Goal: Task Accomplishment & Management: Manage account settings

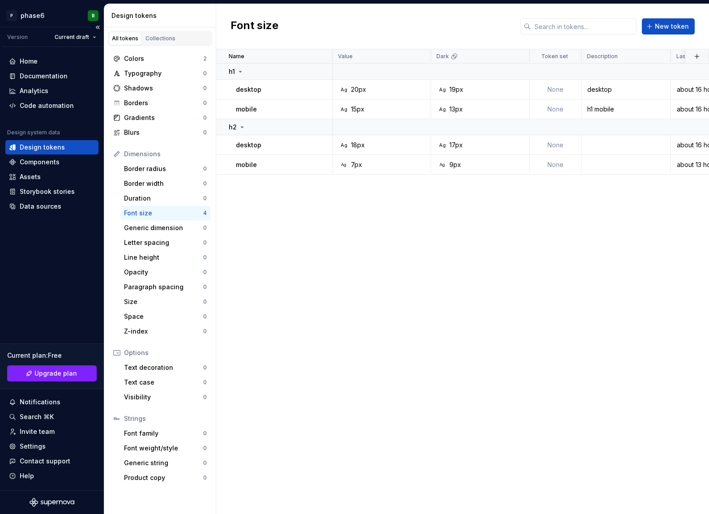
click at [40, 279] on div "Home Documentation Analytics Code automation Design system data Design tokens C…" at bounding box center [52, 268] width 104 height 443
click at [52, 273] on div "Home Documentation Analytics Code automation Design system data Design tokens C…" at bounding box center [52, 268] width 104 height 443
click at [90, 38] on html "P phase6 R Version Current draft Home Documentation Analytics Code automation D…" at bounding box center [354, 257] width 709 height 514
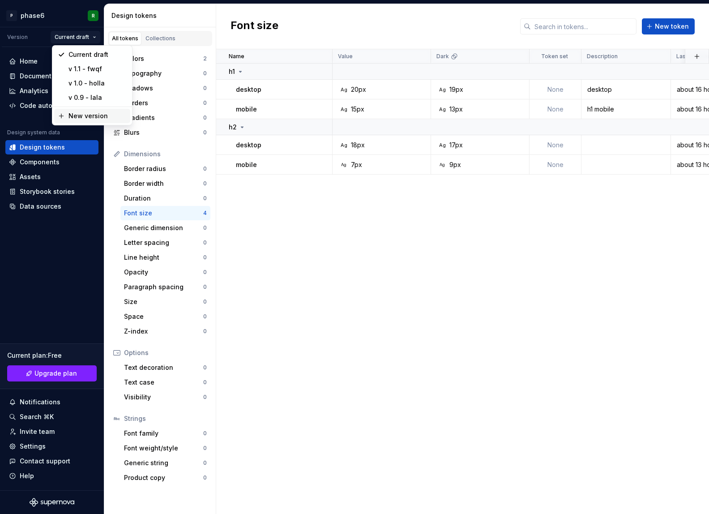
click at [85, 117] on div "New version" at bounding box center [97, 115] width 58 height 9
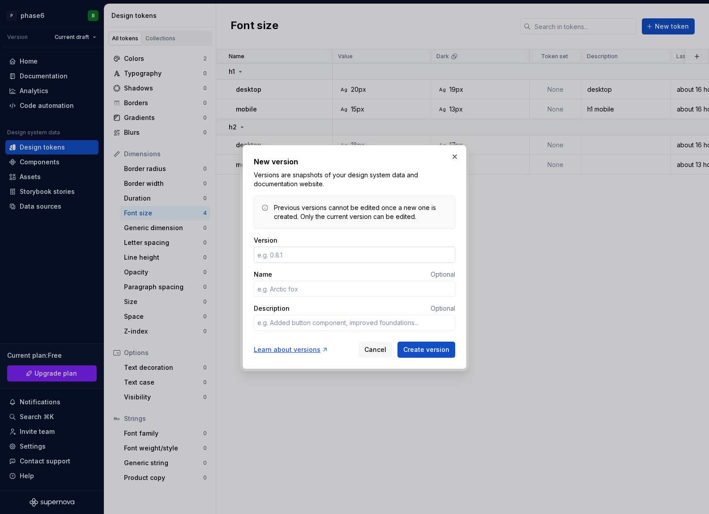
click at [293, 255] on input "Version" at bounding box center [354, 255] width 201 height 16
type input "1"
type textarea "*"
type input "1.2"
type textarea "*"
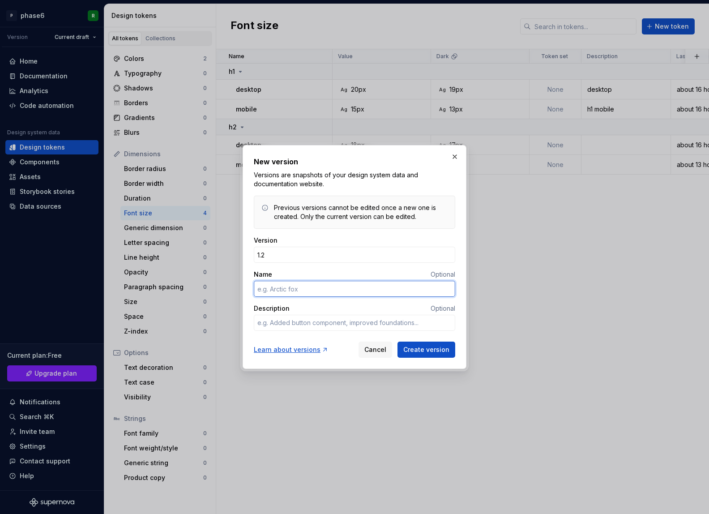
click at [303, 288] on input "Name" at bounding box center [354, 289] width 201 height 16
type input "n"
type textarea "*"
type input "neu"
click at [420, 352] on span "Create version" at bounding box center [426, 349] width 46 height 9
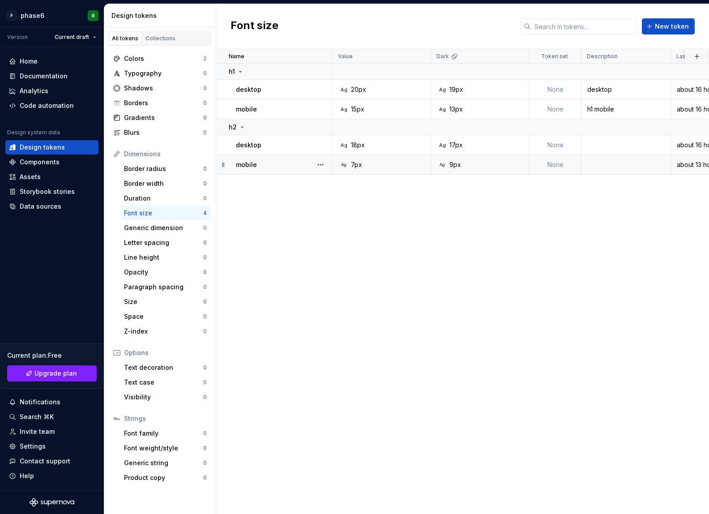
click at [479, 165] on div "Ag 9px" at bounding box center [483, 164] width 92 height 9
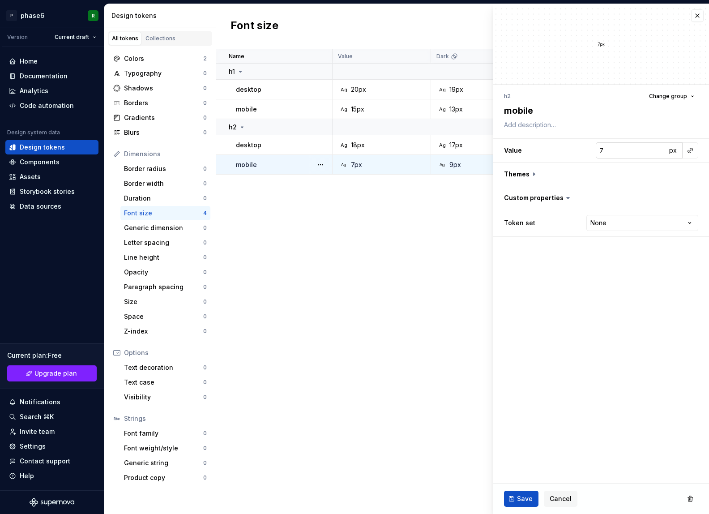
type textarea "*"
type input "6"
click at [660, 154] on input "6" at bounding box center [631, 150] width 71 height 16
click at [518, 504] on button "Save" at bounding box center [521, 499] width 34 height 16
click at [288, 289] on div "Name Value Dark Token set Description Last updated h1 desktop Ag 20px Ag 19px N…" at bounding box center [462, 281] width 493 height 465
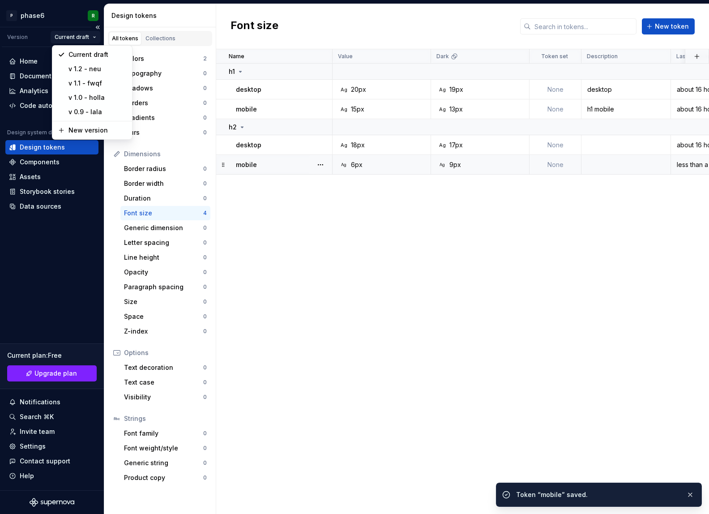
click at [83, 38] on html "P phase6 R Version Current draft Home Documentation Analytics Code automation D…" at bounding box center [354, 257] width 709 height 514
click at [85, 56] on div "Current draft" at bounding box center [97, 54] width 58 height 9
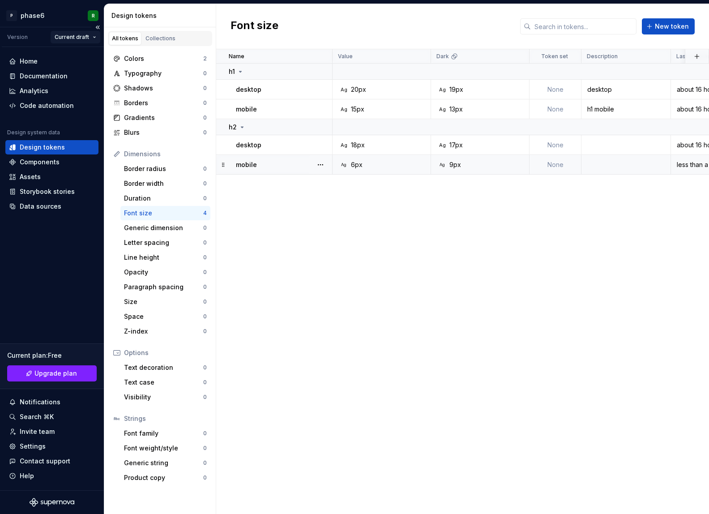
click at [77, 41] on html "P phase6 R Version Current draft Home Documentation Analytics Code automation D…" at bounding box center [354, 257] width 709 height 514
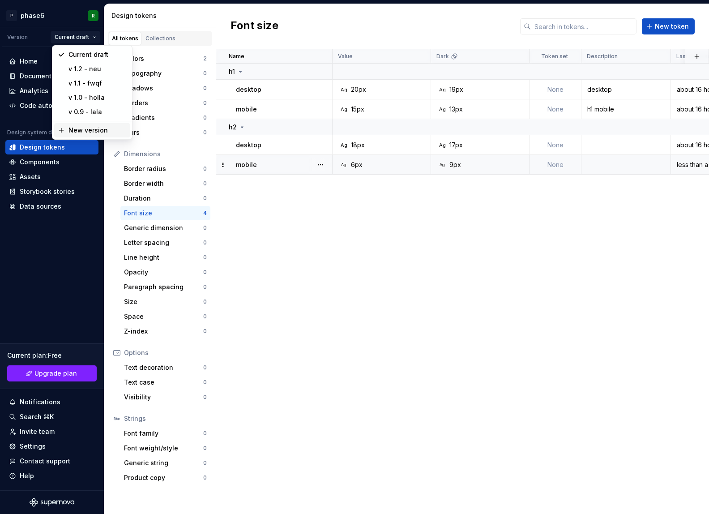
click at [86, 128] on div "New version" at bounding box center [97, 130] width 58 height 9
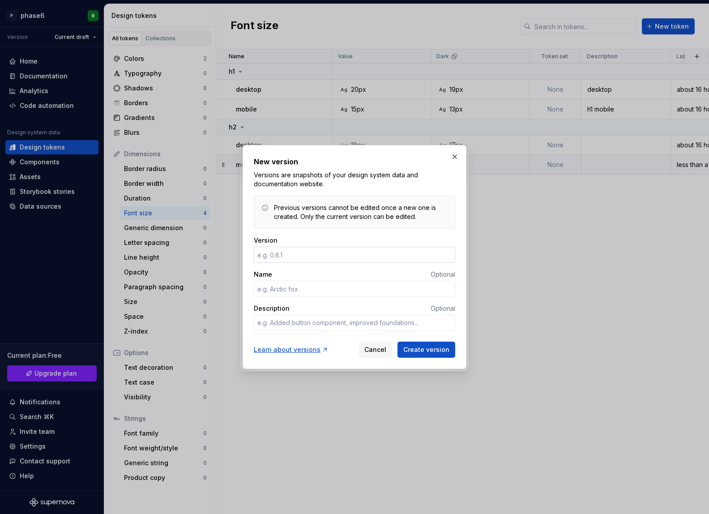
click at [288, 255] on input "Version" at bounding box center [354, 255] width 201 height 16
click at [321, 255] on input "Version" at bounding box center [354, 255] width 201 height 16
type textarea "*"
type input "1.1"
click at [299, 290] on input "Name" at bounding box center [354, 289] width 201 height 16
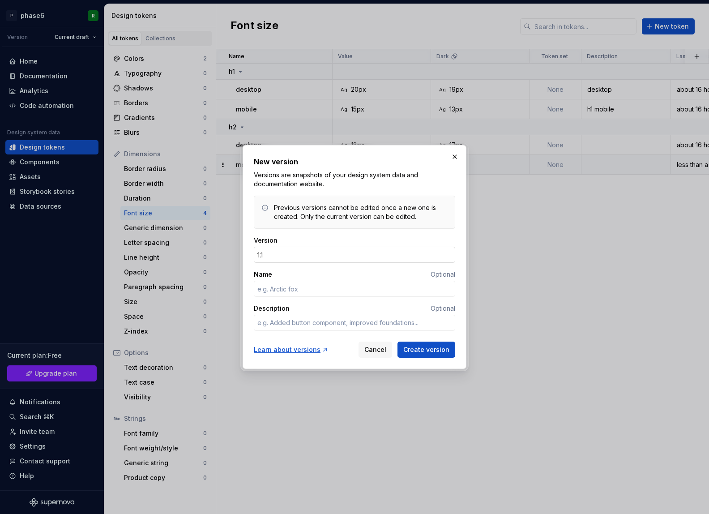
type textarea "*"
click at [286, 257] on input "1.1" at bounding box center [354, 255] width 201 height 16
type input "1.2"
click at [294, 287] on input "Name" at bounding box center [354, 289] width 201 height 16
type textarea "*"
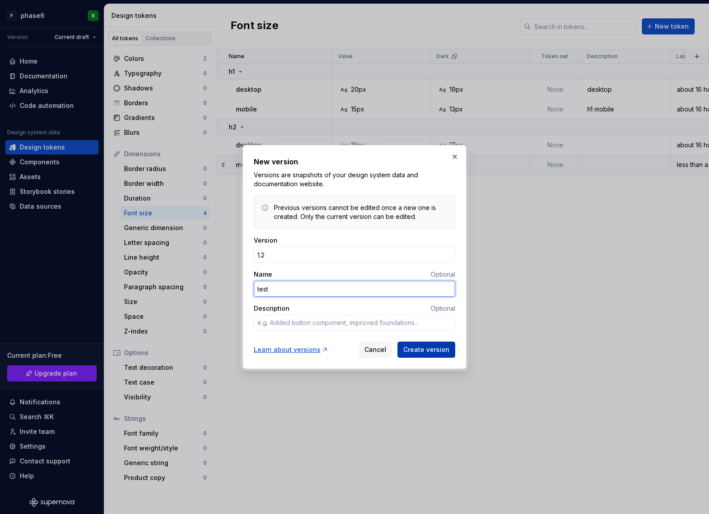
type input "test"
click at [429, 347] on span "Create version" at bounding box center [426, 349] width 46 height 9
type textarea "*"
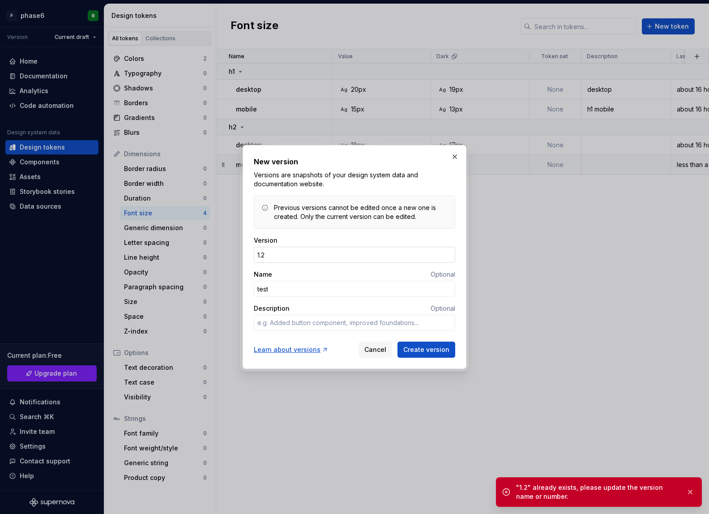
click at [286, 258] on input "1.2" at bounding box center [354, 255] width 201 height 16
type input "1.3"
click at [414, 357] on button "Create version" at bounding box center [426, 350] width 58 height 16
type textarea "*"
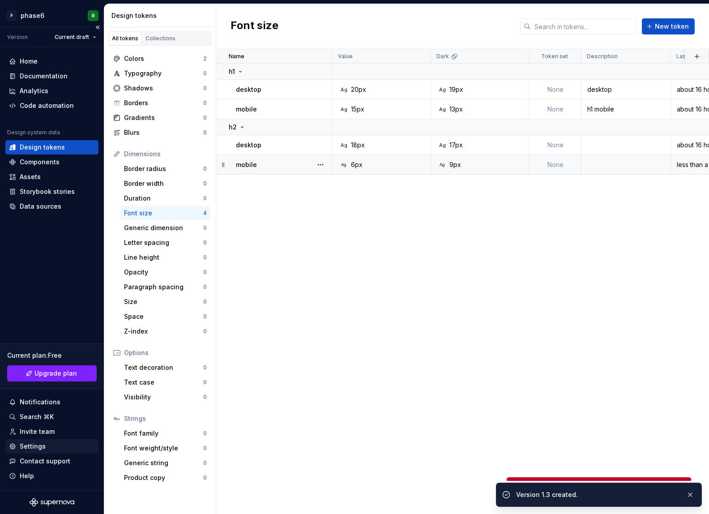
click at [35, 444] on div "Settings" at bounding box center [33, 446] width 26 height 9
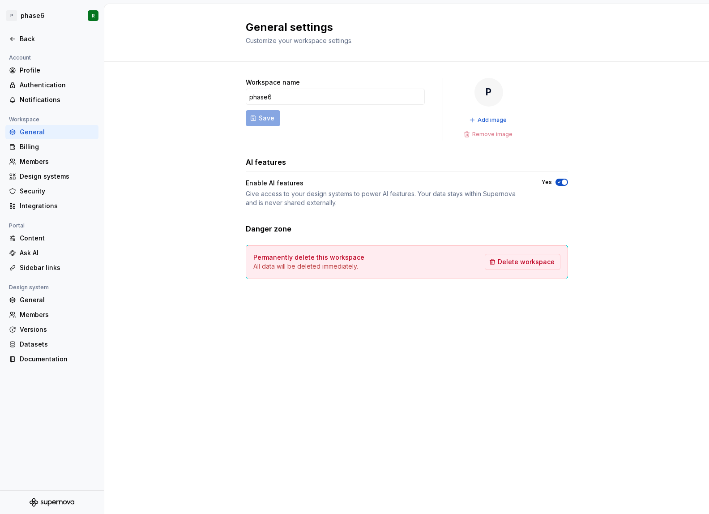
click at [135, 299] on div "Workspace name phase6 Save P Add image Remove image AI features Enable AI featu…" at bounding box center [406, 187] width 605 height 251
click at [35, 332] on div "Versions" at bounding box center [57, 329] width 75 height 9
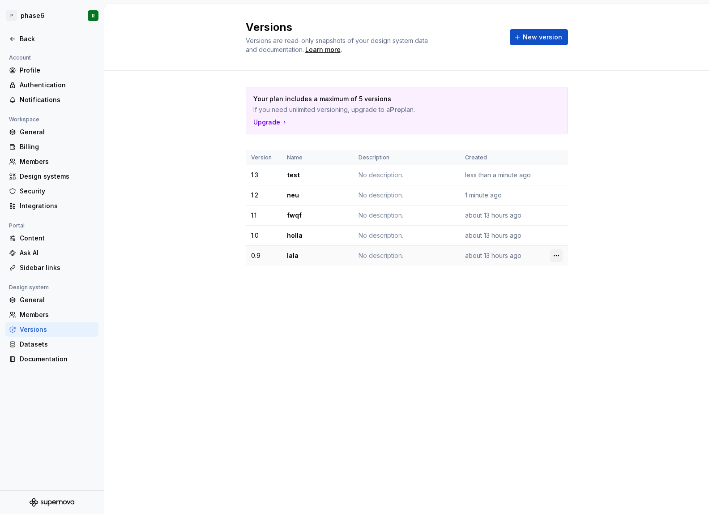
click at [552, 255] on html "P phase6 R Back Account Profile Authentication Notifications Workspace General …" at bounding box center [354, 257] width 709 height 514
click at [577, 287] on div "Delete version" at bounding box center [590, 291] width 76 height 14
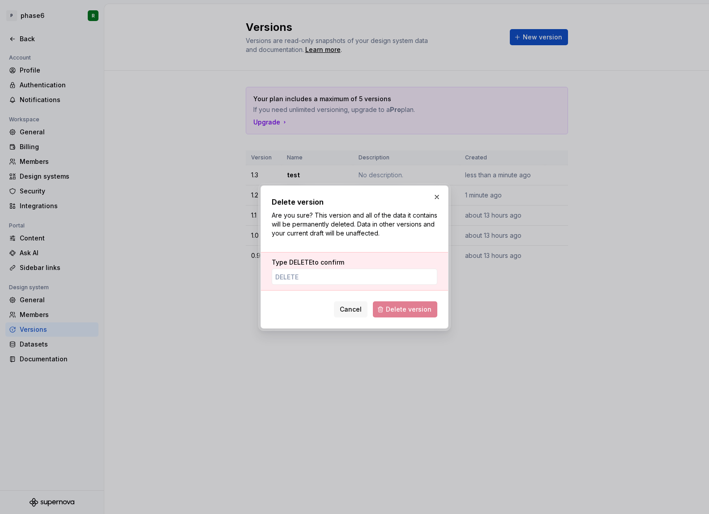
click at [379, 285] on div "Type DELETE to confirm" at bounding box center [354, 271] width 187 height 38
click at [365, 277] on input "Type DELETE to confirm" at bounding box center [355, 277] width 166 height 16
type input "DELETE"
click at [427, 305] on span "Delete version" at bounding box center [409, 309] width 46 height 9
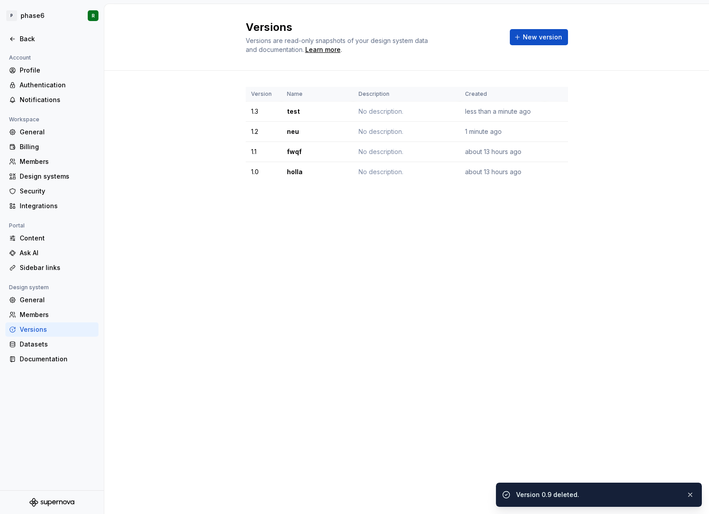
click at [595, 295] on div "Versions Versions are read-only snapshots of your design system data and docume…" at bounding box center [406, 259] width 605 height 510
click at [555, 172] on html "P phase6 R Back Account Profile Authentication Notifications Workspace General …" at bounding box center [354, 257] width 709 height 514
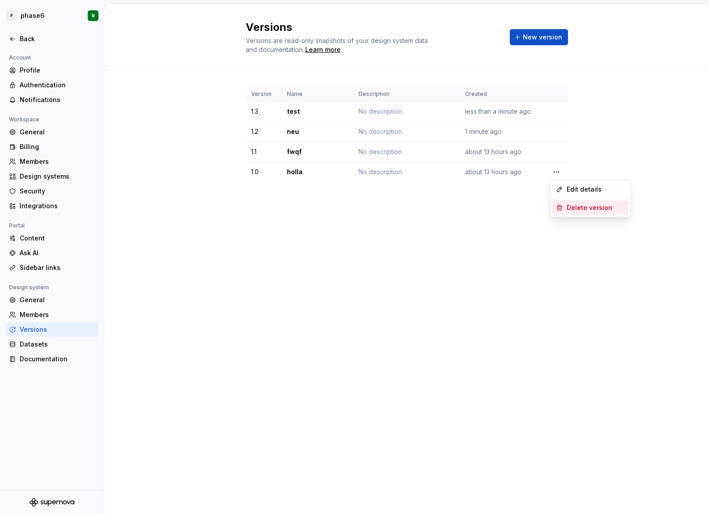
click at [572, 207] on div "Delete version" at bounding box center [596, 207] width 58 height 9
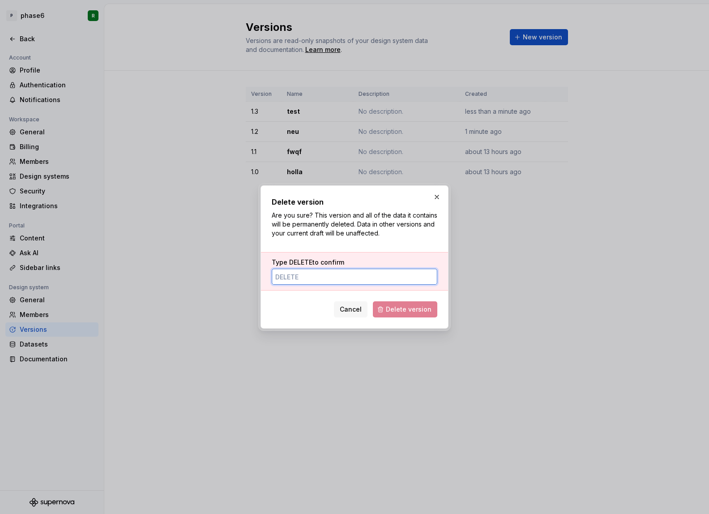
click at [343, 277] on input "Type DELETE to confirm" at bounding box center [355, 277] width 166 height 16
paste input "DELETE"
type input "DELETE"
click at [394, 307] on span "Delete version" at bounding box center [409, 309] width 46 height 9
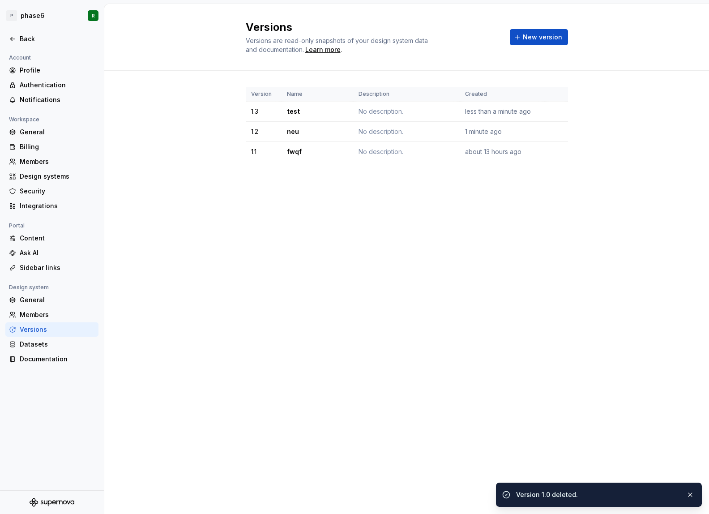
click at [557, 267] on div "Versions Versions are read-only snapshots of your design system data and docume…" at bounding box center [406, 259] width 605 height 510
click at [559, 151] on html "P phase6 R Back Account Profile Authentication Notifications Workspace General …" at bounding box center [354, 257] width 709 height 514
click at [576, 188] on div "Delete version" at bounding box center [596, 187] width 58 height 9
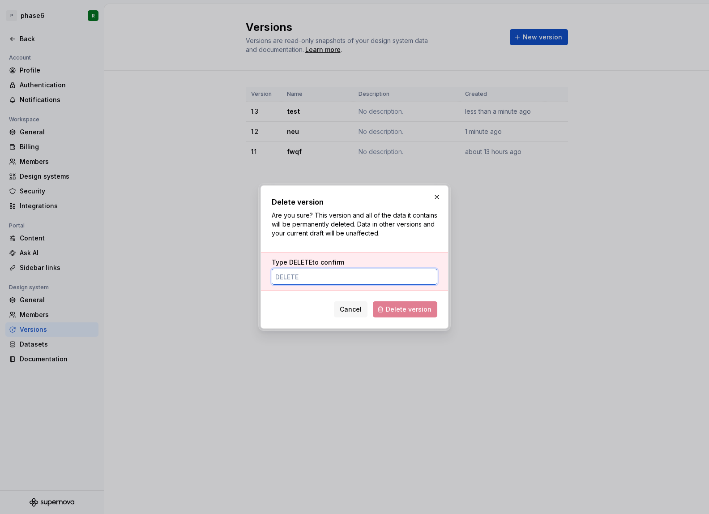
click at [380, 276] on input "Type DELETE to confirm" at bounding box center [355, 277] width 166 height 16
paste input "DELETE"
type input "DELETE"
click at [400, 301] on button "Delete version" at bounding box center [405, 309] width 64 height 16
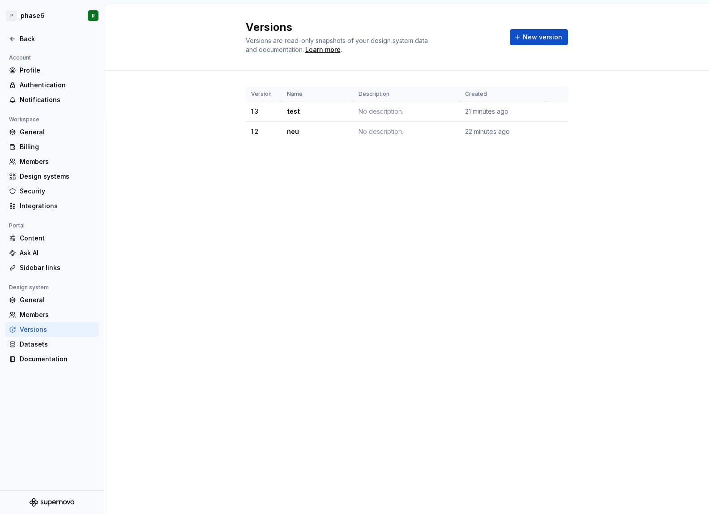
click at [205, 229] on div "Versions Versions are read-only snapshots of your design system data and docume…" at bounding box center [406, 259] width 605 height 510
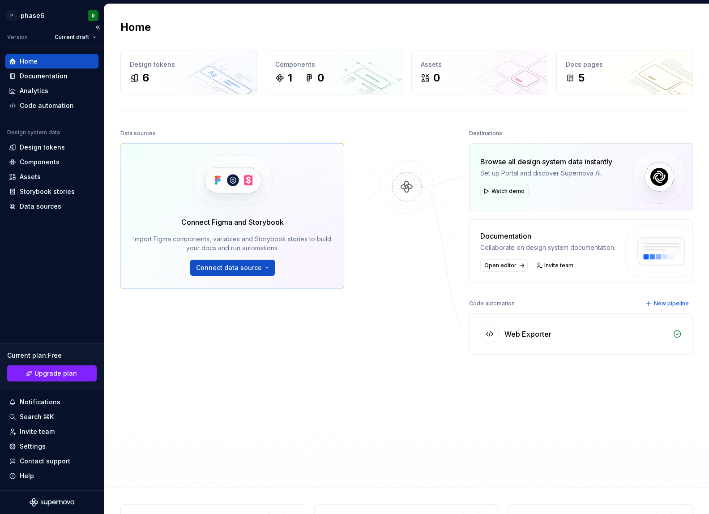
click at [55, 276] on div "Home Documentation Analytics Code automation Design system data Design tokens C…" at bounding box center [52, 268] width 104 height 443
click at [64, 263] on div "Home Documentation Analytics Code automation Design system data Design tokens C…" at bounding box center [52, 268] width 104 height 443
click at [159, 68] on div "Design tokens" at bounding box center [189, 64] width 118 height 9
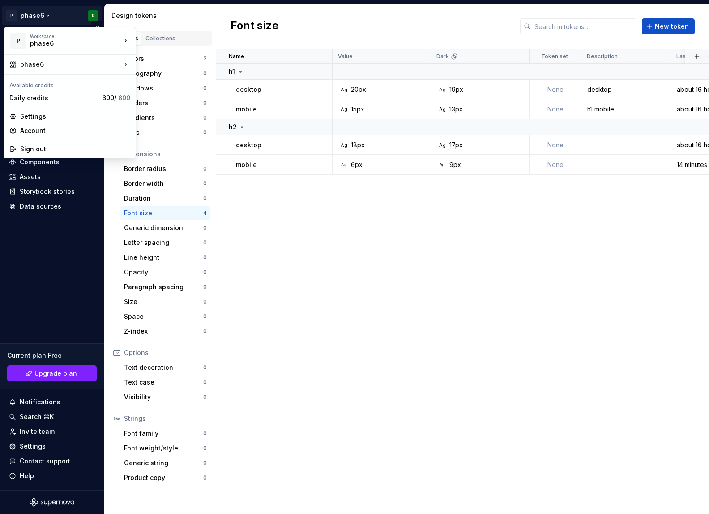
click at [35, 12] on html "P phase6 R Version Current draft Home Documentation Analytics Code automation D…" at bounding box center [354, 257] width 709 height 514
click at [168, 38] on div "phase6" at bounding box center [179, 38] width 58 height 9
